Goal: Find specific page/section: Find specific page/section

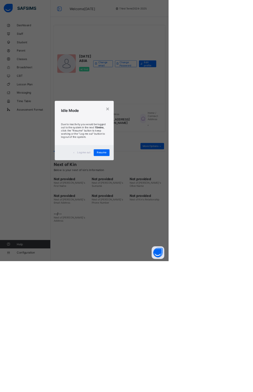
click at [165, 169] on div "×" at bounding box center [161, 163] width 6 height 11
